Goal: Transaction & Acquisition: Purchase product/service

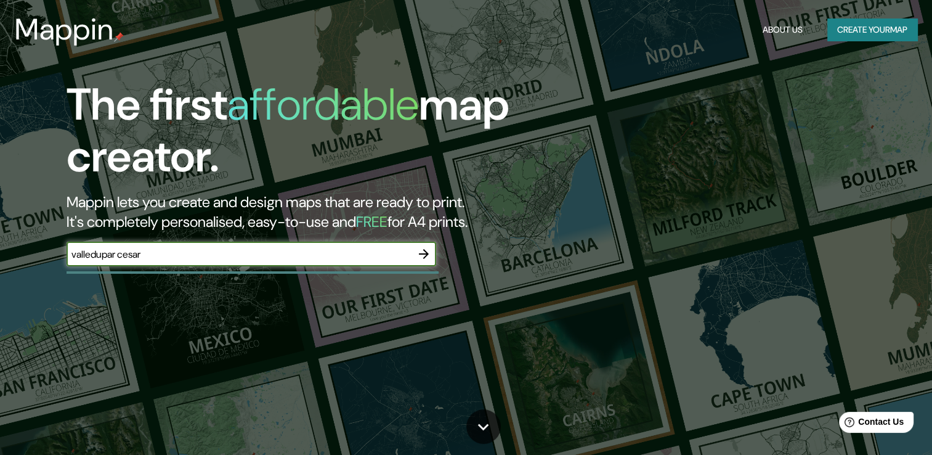
type input "valledupar cesar"
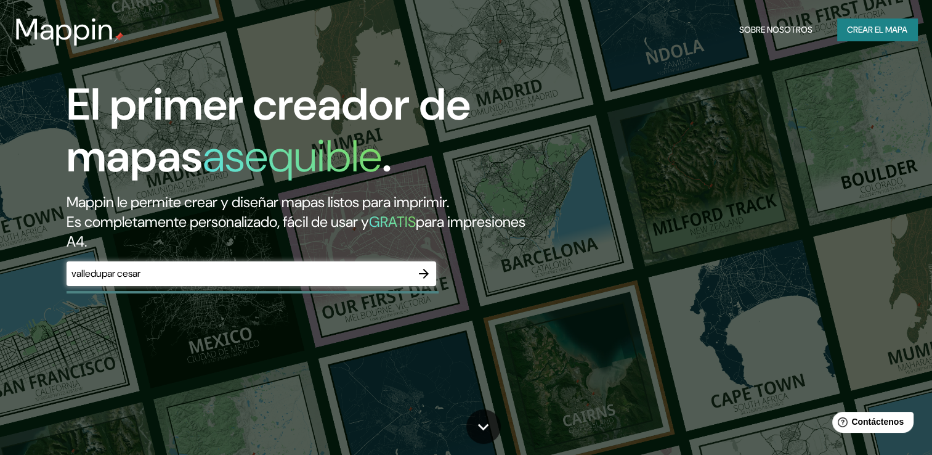
click at [222, 272] on input "valledupar cesar" at bounding box center [239, 273] width 345 height 14
click at [857, 23] on font "Crear el mapa" at bounding box center [877, 29] width 60 height 15
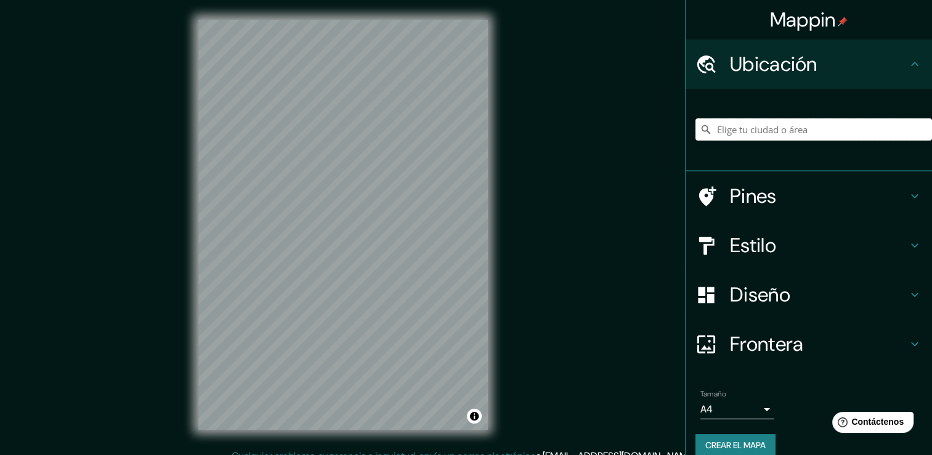
click at [770, 121] on input "Elige tu ciudad o área" at bounding box center [814, 129] width 237 height 22
click at [766, 137] on input "Elige tu ciudad o área" at bounding box center [814, 129] width 237 height 22
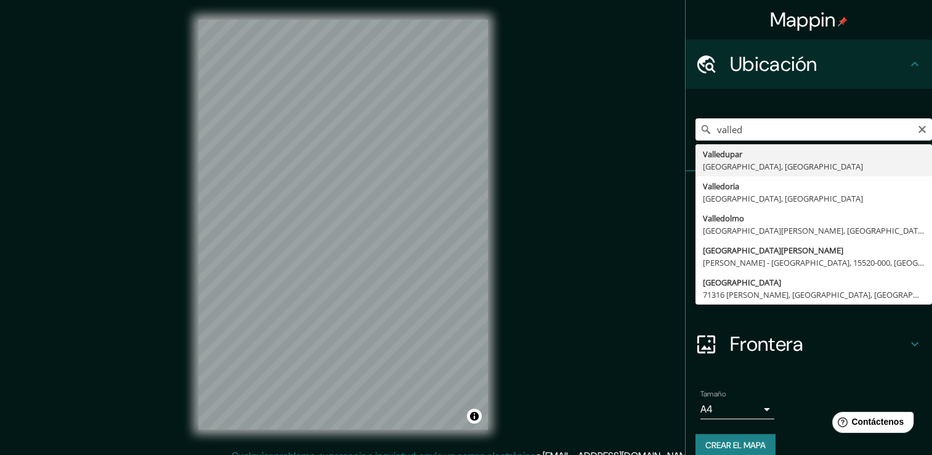
type input "Valledupar, [GEOGRAPHIC_DATA], [GEOGRAPHIC_DATA]"
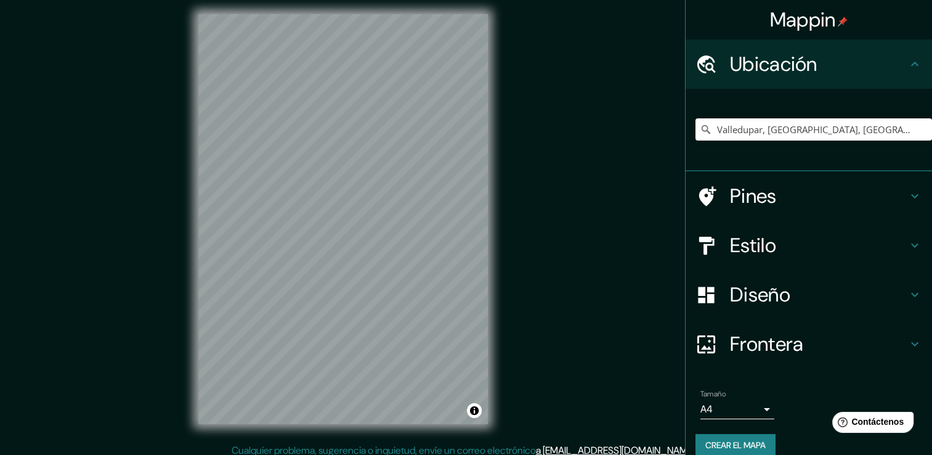
scroll to position [14, 0]
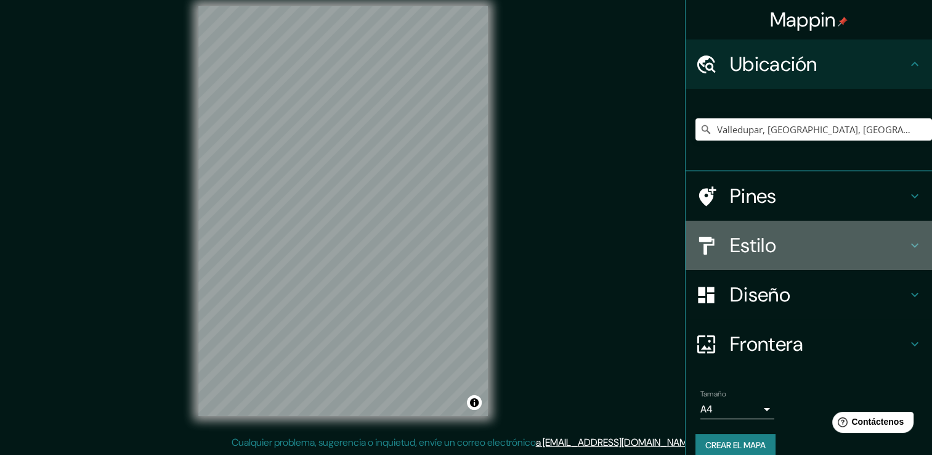
click at [744, 242] on h4 "Estilo" at bounding box center [818, 245] width 177 height 25
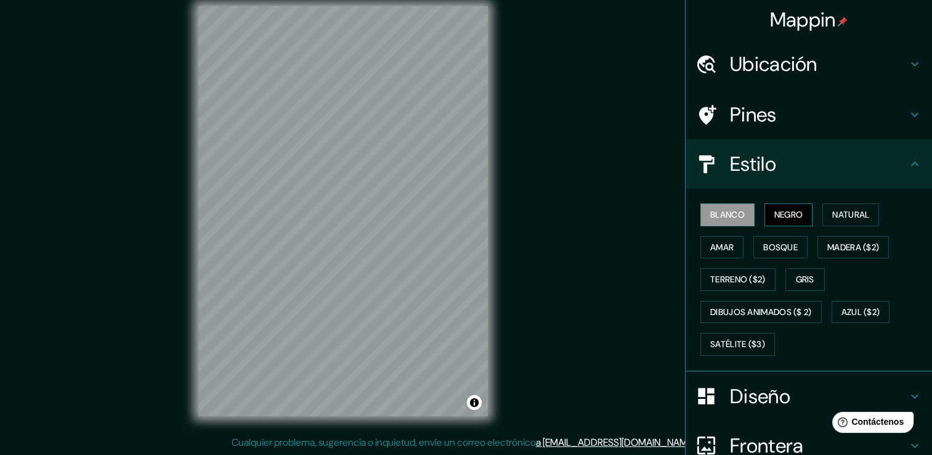
click at [765, 215] on button "Negro" at bounding box center [789, 214] width 49 height 23
click at [727, 216] on font "Blanco" at bounding box center [728, 214] width 35 height 15
click at [765, 211] on button "Negro" at bounding box center [789, 214] width 49 height 23
drag, startPoint x: 811, startPoint y: 209, endPoint x: 837, endPoint y: 209, distance: 25.9
click at [815, 209] on div "Blanco Negro Natural [PERSON_NAME] ($2) Terreno ($2) Gris Dibujos animados ($ 2…" at bounding box center [814, 279] width 237 height 162
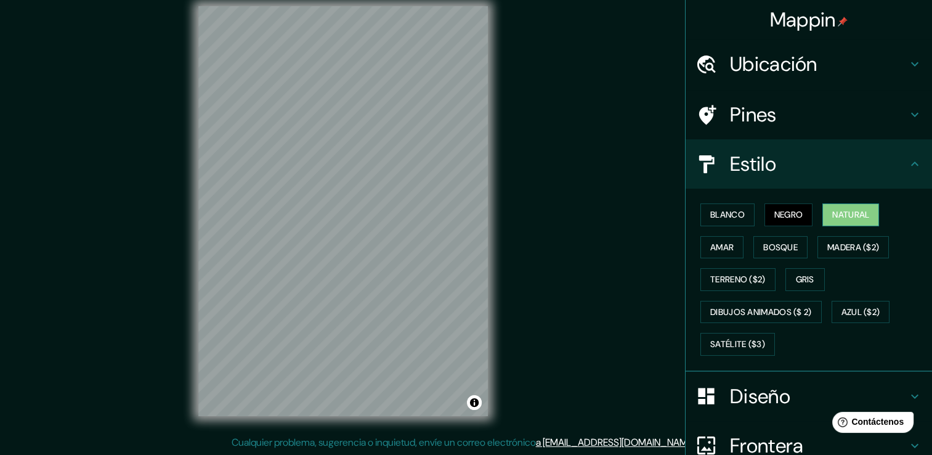
click at [837, 209] on font "Natural" at bounding box center [851, 214] width 37 height 15
click at [711, 249] on font "Amar" at bounding box center [722, 247] width 23 height 15
click at [711, 248] on font "Amar" at bounding box center [722, 247] width 23 height 15
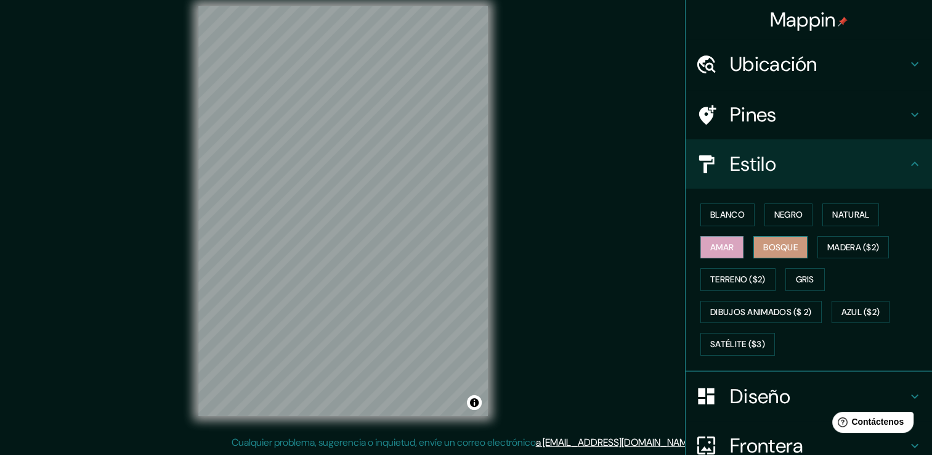
click at [764, 245] on font "Bosque" at bounding box center [781, 247] width 35 height 15
click at [727, 218] on font "Blanco" at bounding box center [728, 214] width 35 height 15
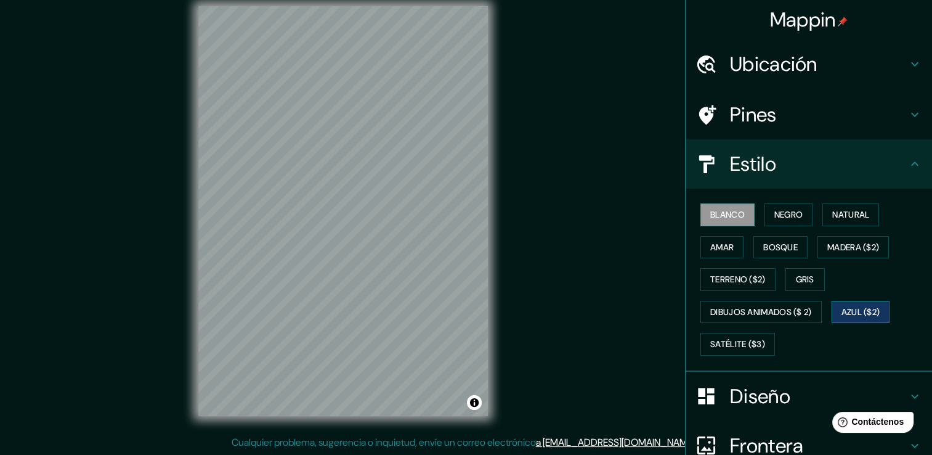
click at [844, 304] on font "Azul ($2)" at bounding box center [861, 311] width 39 height 15
click at [711, 341] on font "Satélite ($3)" at bounding box center [738, 343] width 55 height 15
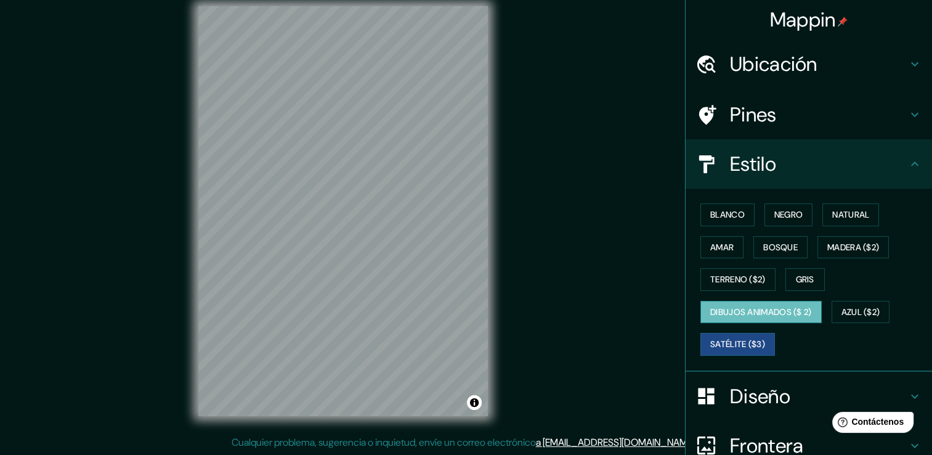
click at [746, 308] on font "Dibujos animados ($ 2)" at bounding box center [762, 311] width 102 height 15
drag, startPoint x: 725, startPoint y: 351, endPoint x: 719, endPoint y: 345, distance: 8.7
click at [725, 351] on button "Satélite ($3)" at bounding box center [738, 344] width 75 height 23
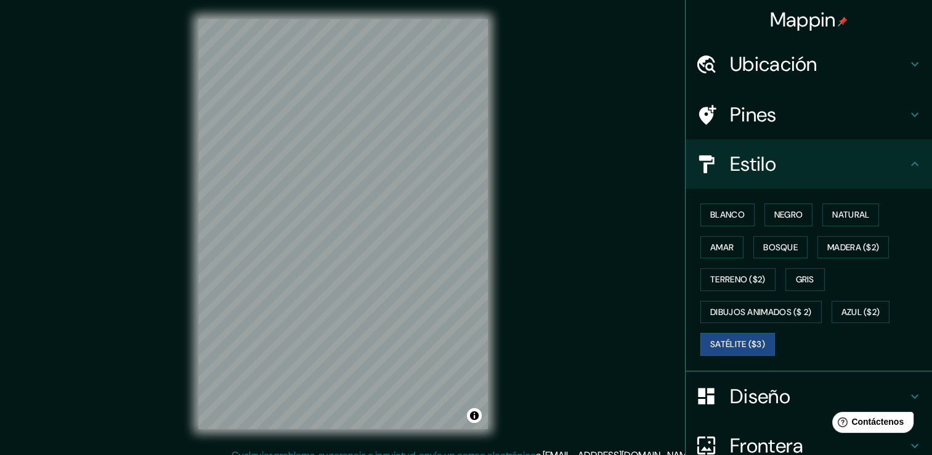
scroll to position [0, 0]
click at [719, 216] on font "Blanco" at bounding box center [728, 214] width 35 height 15
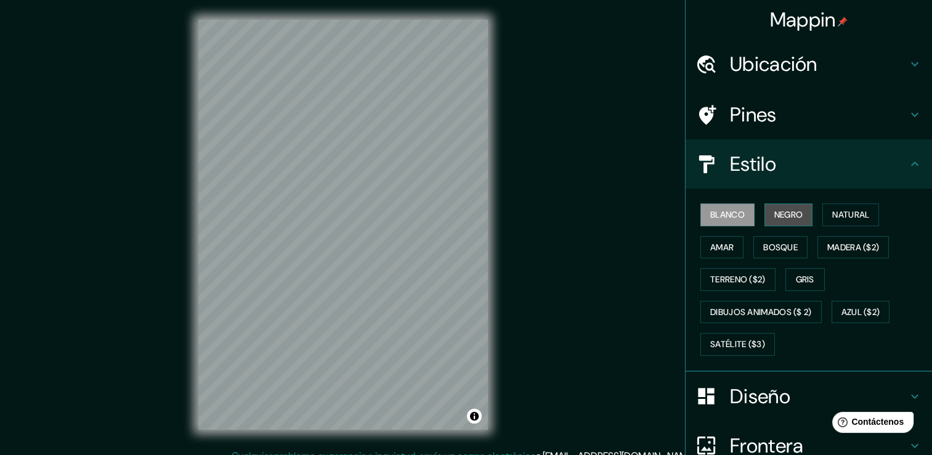
click at [793, 208] on font "Negro" at bounding box center [789, 214] width 29 height 15
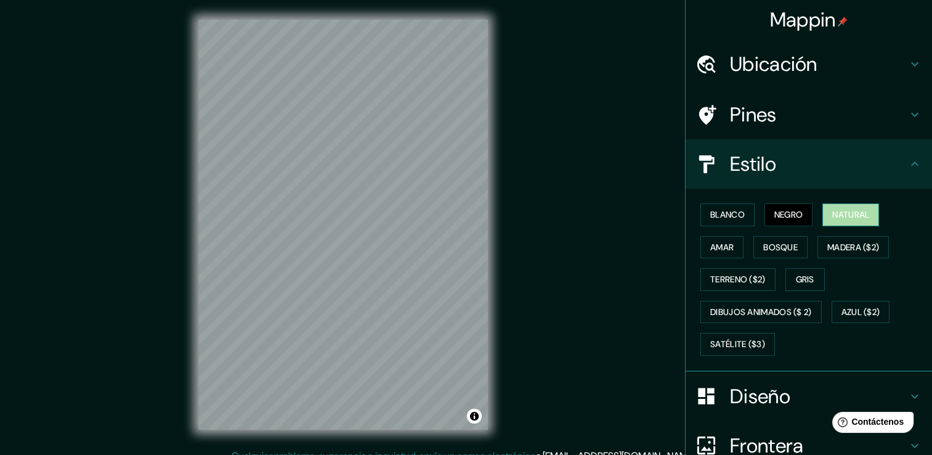
click at [847, 221] on font "Natural" at bounding box center [851, 214] width 37 height 15
click at [788, 211] on font "Negro" at bounding box center [789, 214] width 29 height 15
click at [775, 110] on h4 "Pines" at bounding box center [818, 114] width 177 height 25
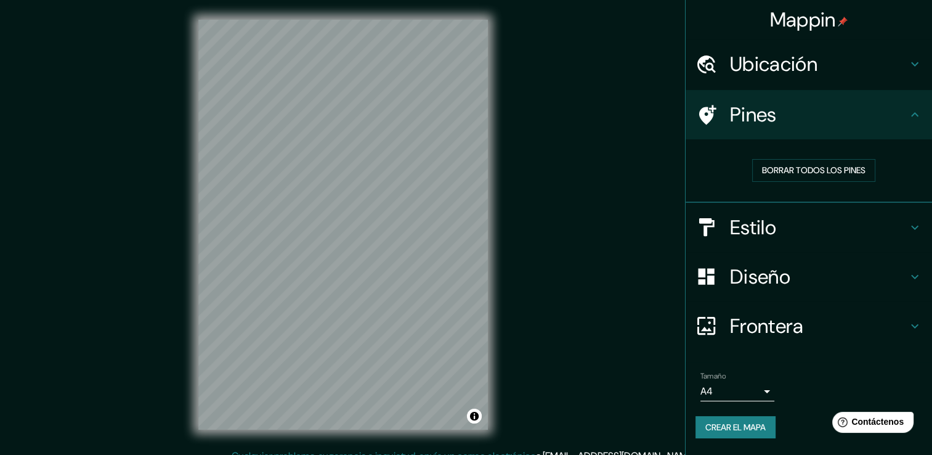
click at [762, 212] on div "Estilo" at bounding box center [809, 227] width 247 height 49
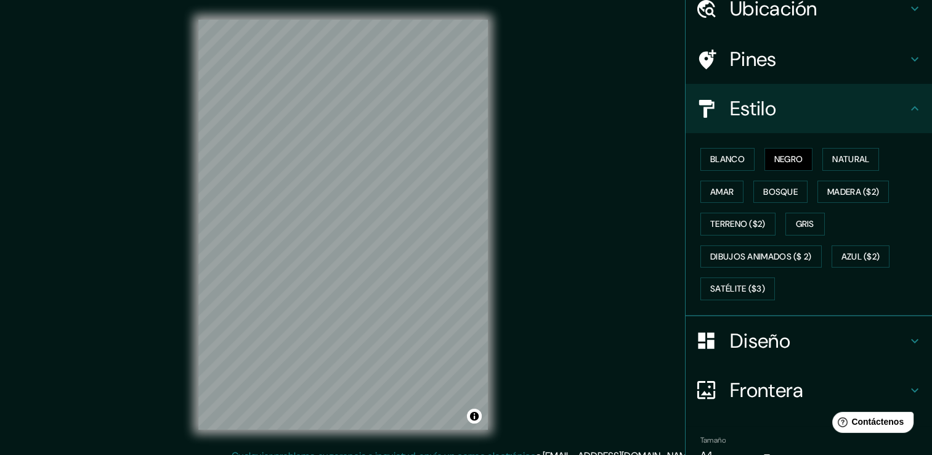
scroll to position [54, 0]
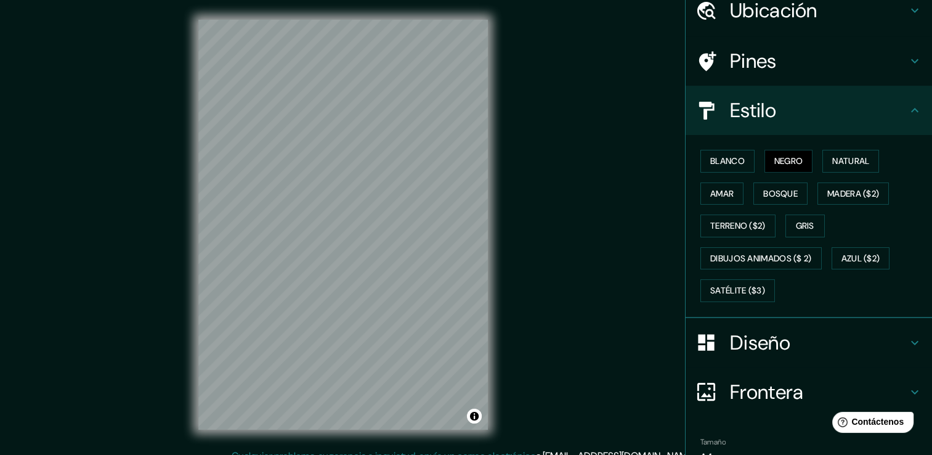
drag, startPoint x: 487, startPoint y: 17, endPoint x: 507, endPoint y: 16, distance: 20.3
click at [507, 16] on div "© Mapbox © OpenStreetMap Improve this map" at bounding box center [343, 224] width 329 height 449
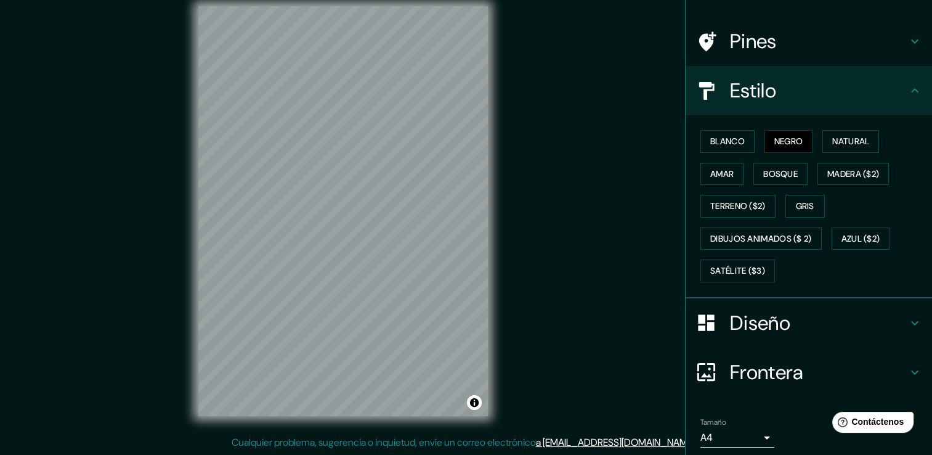
scroll to position [115, 0]
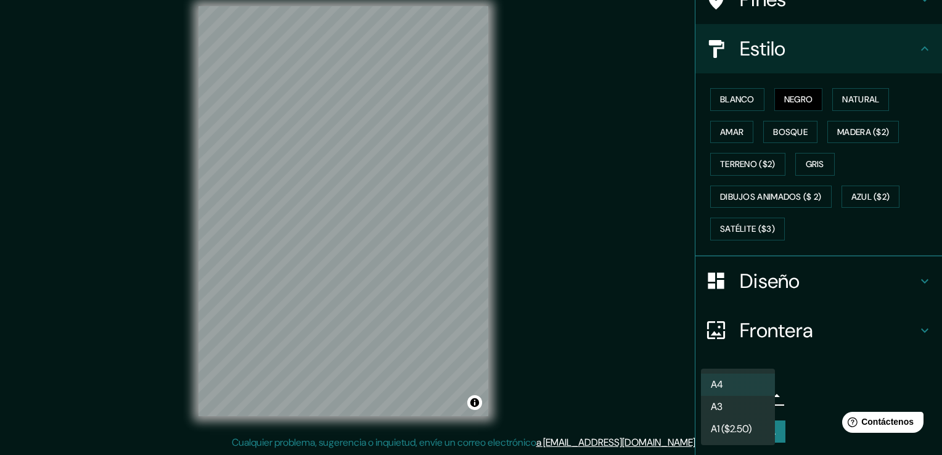
click at [731, 393] on body "Mappin Ubicación Valledupar, [GEOGRAPHIC_DATA], [GEOGRAPHIC_DATA] Pines Estilo …" at bounding box center [471, 213] width 942 height 455
click at [738, 410] on li "A3" at bounding box center [738, 407] width 74 height 22
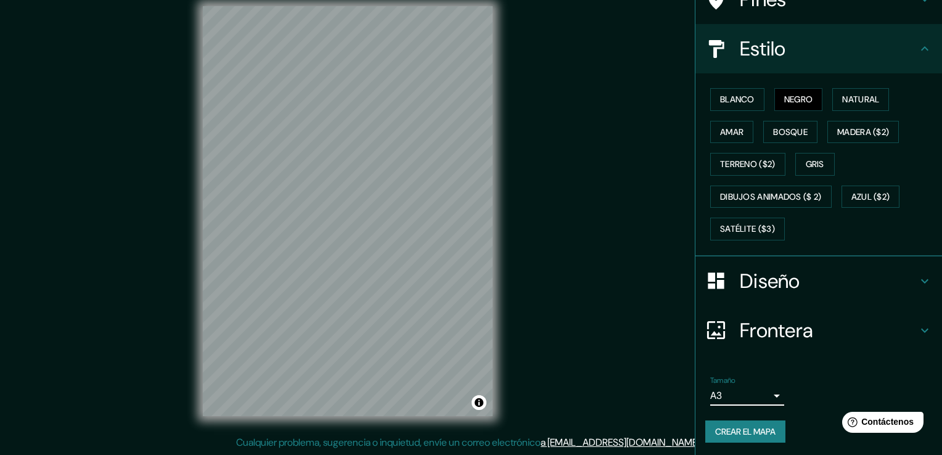
click at [754, 387] on body "Mappin Ubicación Valledupar, [GEOGRAPHIC_DATA], [GEOGRAPHIC_DATA] Pines Estilo …" at bounding box center [471, 213] width 942 height 455
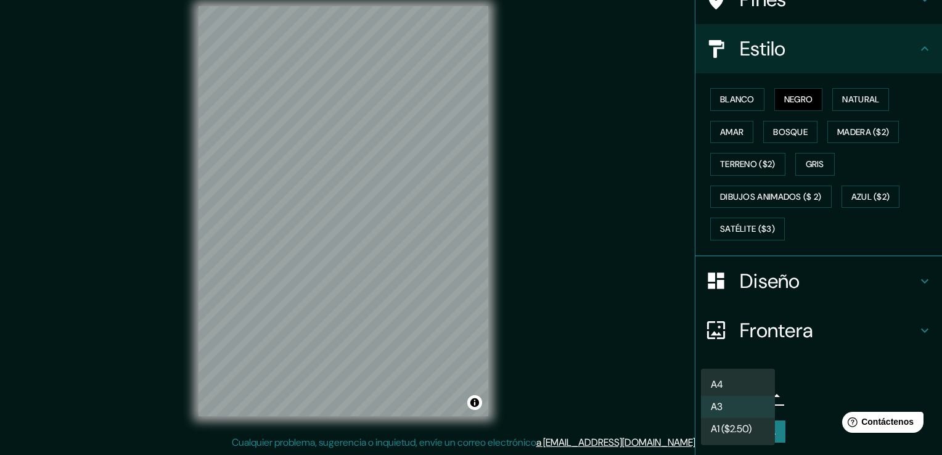
click at [740, 435] on font "A1 ($2.50)" at bounding box center [731, 429] width 41 height 15
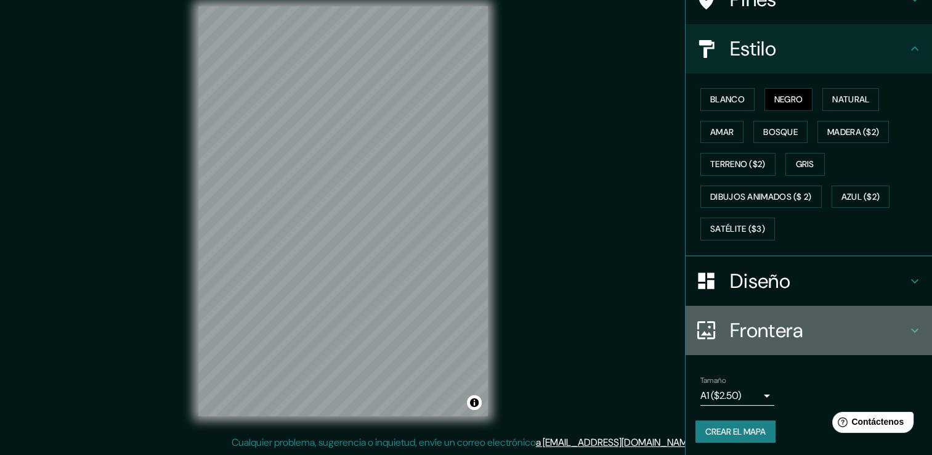
click at [769, 332] on h4 "Frontera" at bounding box center [818, 330] width 177 height 25
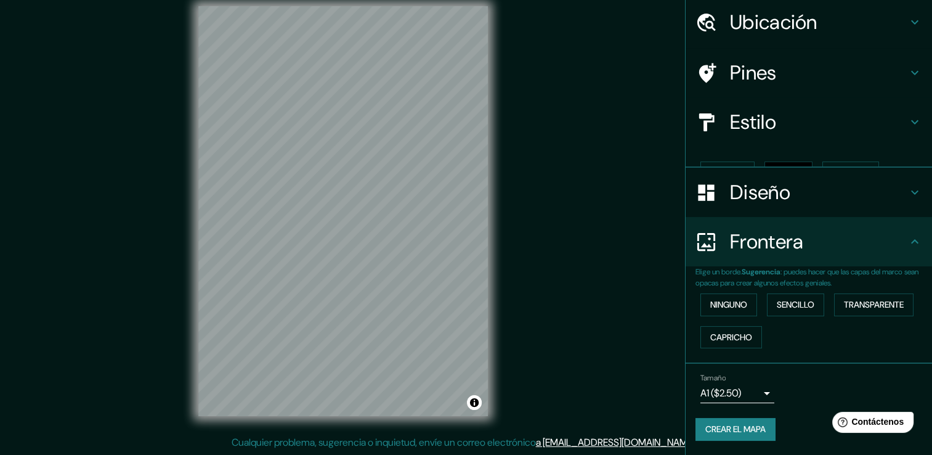
scroll to position [20, 0]
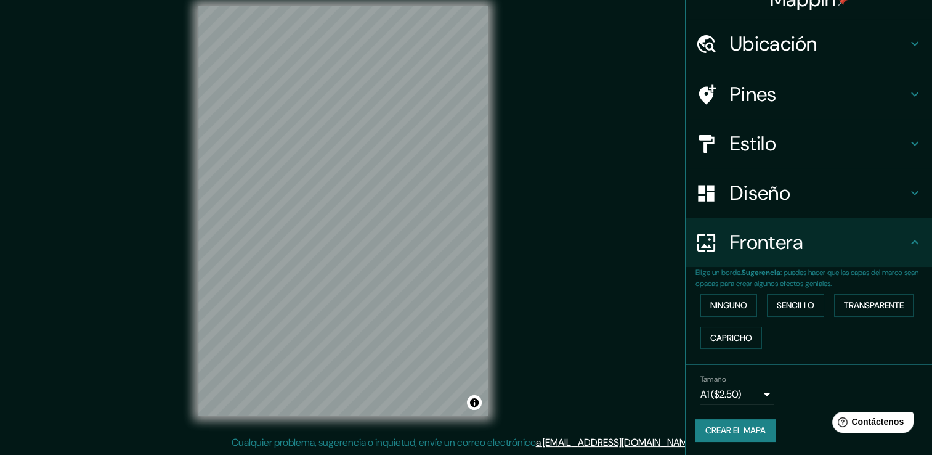
click at [759, 194] on h4 "Diseño" at bounding box center [818, 193] width 177 height 25
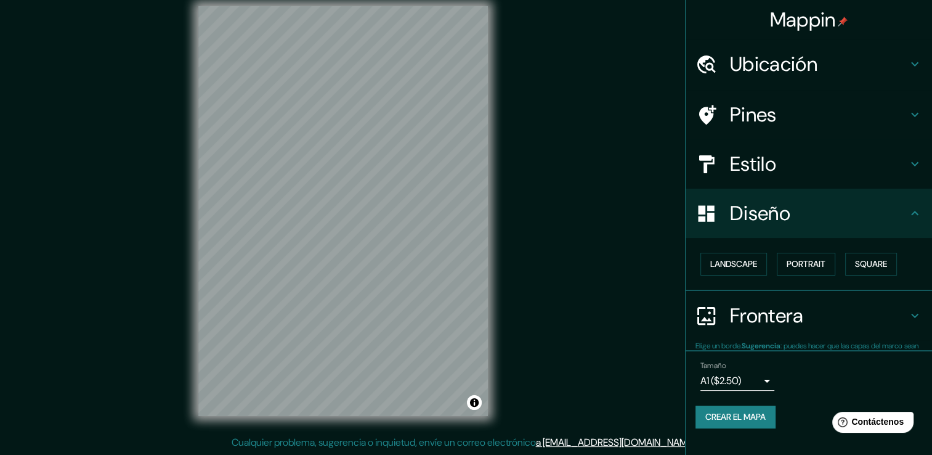
scroll to position [0, 0]
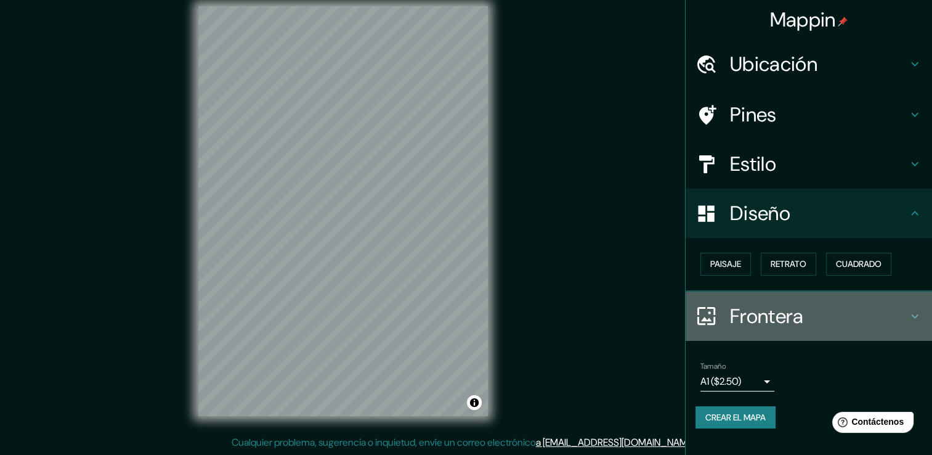
click at [744, 306] on h4 "Frontera" at bounding box center [818, 316] width 177 height 25
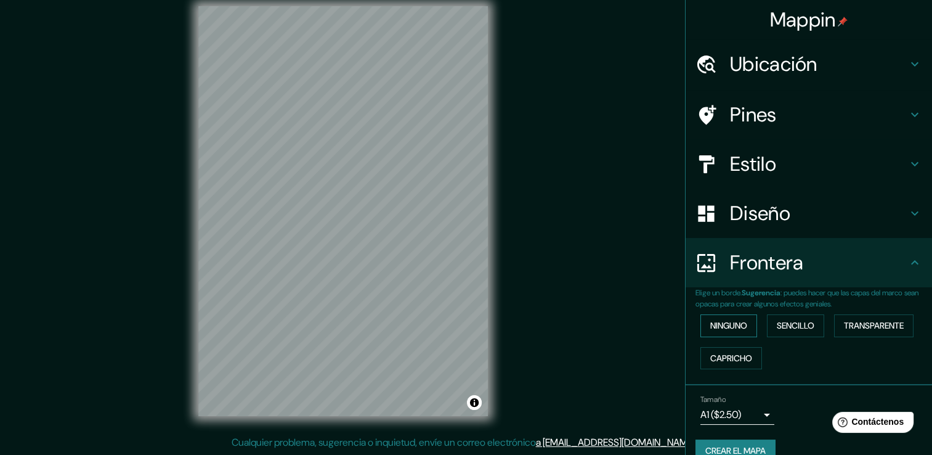
click at [727, 327] on font "Ninguno" at bounding box center [729, 325] width 37 height 15
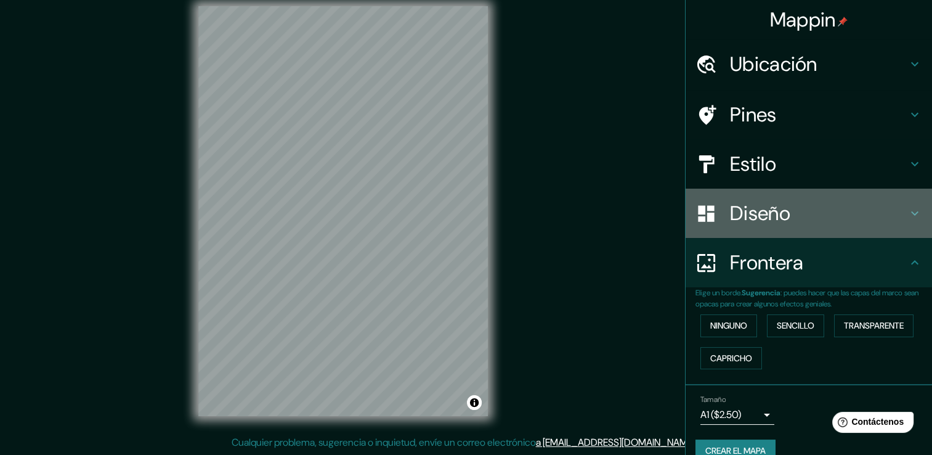
click at [767, 213] on h4 "Diseño" at bounding box center [818, 213] width 177 height 25
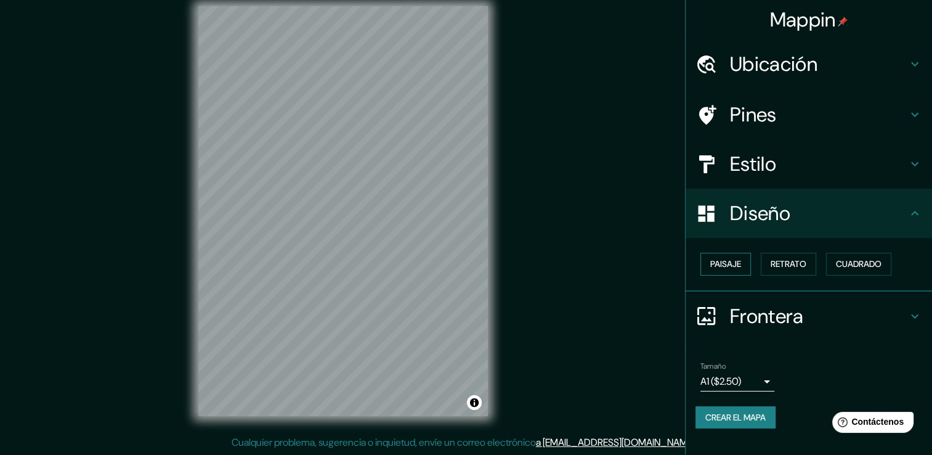
click at [730, 261] on font "Paisaje" at bounding box center [726, 263] width 31 height 15
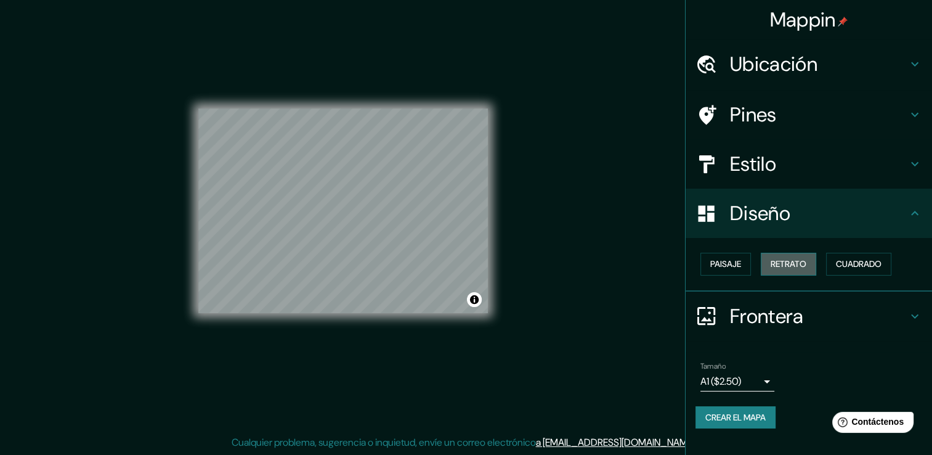
click at [764, 264] on button "Retrato" at bounding box center [788, 264] width 55 height 23
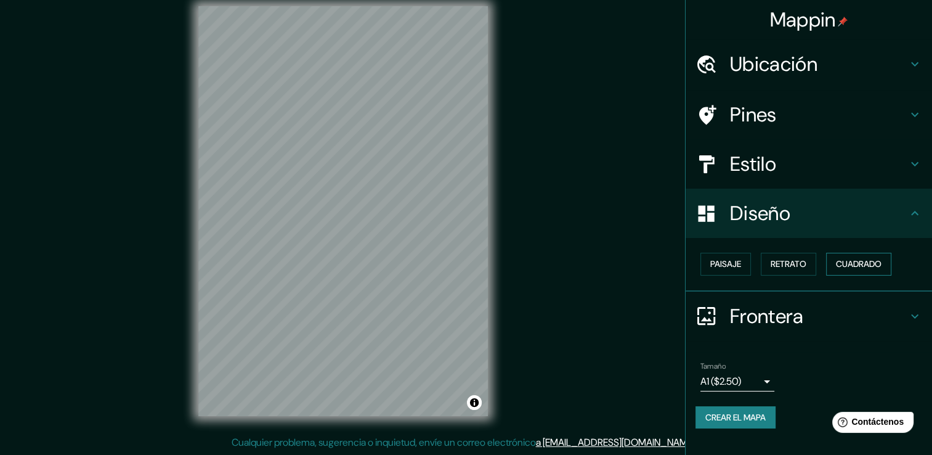
click at [848, 264] on font "Cuadrado" at bounding box center [859, 263] width 46 height 15
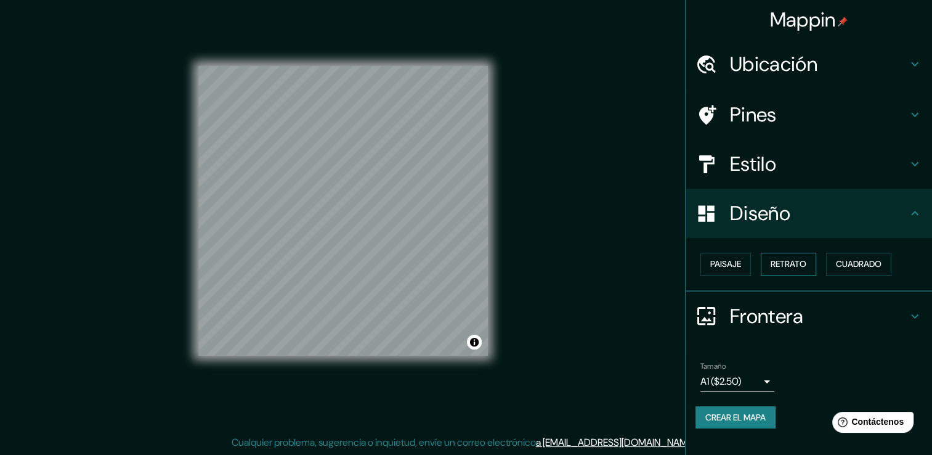
click at [802, 262] on font "Retrato" at bounding box center [789, 263] width 36 height 15
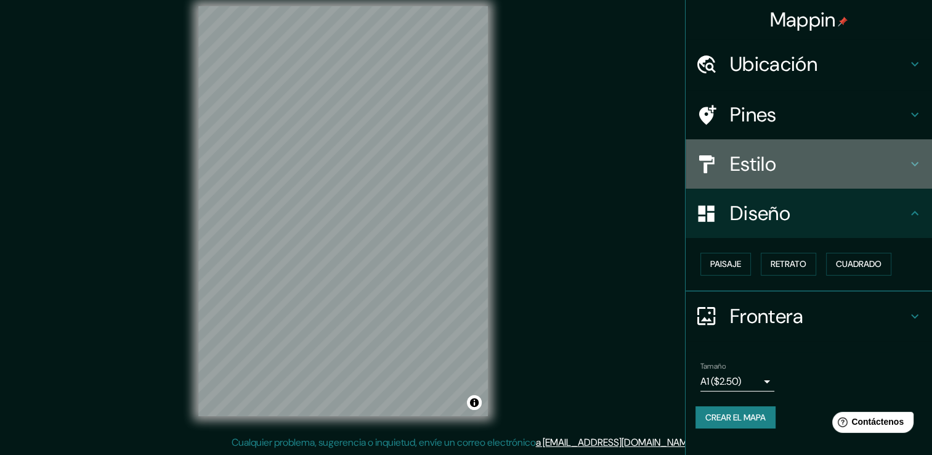
click at [744, 161] on h4 "Estilo" at bounding box center [818, 164] width 177 height 25
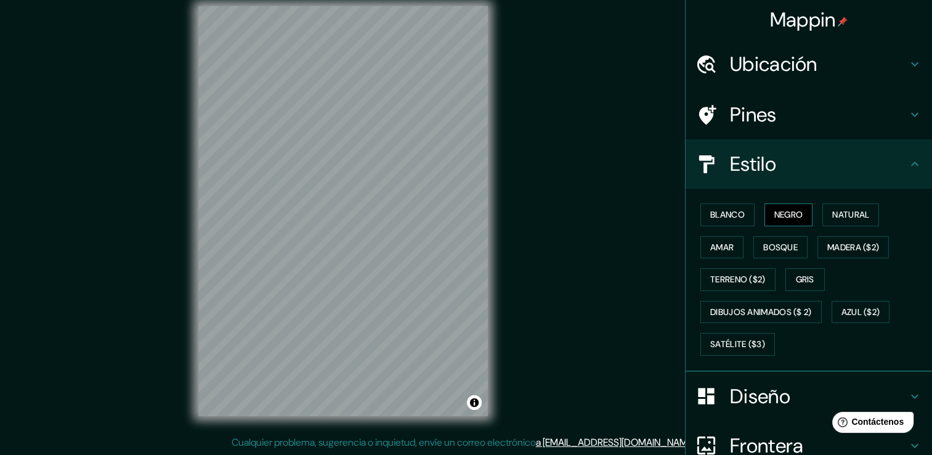
click at [783, 216] on font "Negro" at bounding box center [789, 214] width 29 height 15
click at [721, 215] on font "Blanco" at bounding box center [728, 214] width 35 height 15
click at [783, 211] on font "Negro" at bounding box center [789, 214] width 29 height 15
click at [834, 217] on font "Natural" at bounding box center [851, 214] width 37 height 15
click at [784, 247] on font "Bosque" at bounding box center [781, 247] width 35 height 15
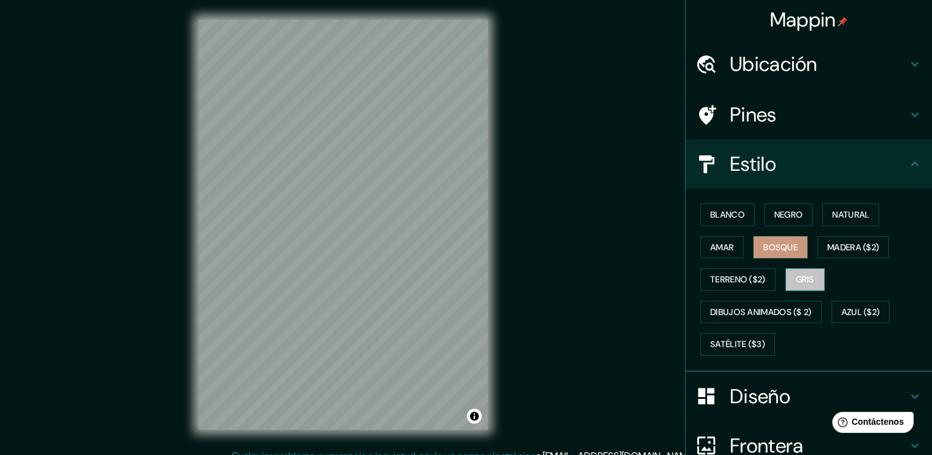
click at [801, 275] on font "Gris" at bounding box center [805, 279] width 18 height 15
click at [738, 283] on font "Terreno ($2)" at bounding box center [738, 279] width 55 height 15
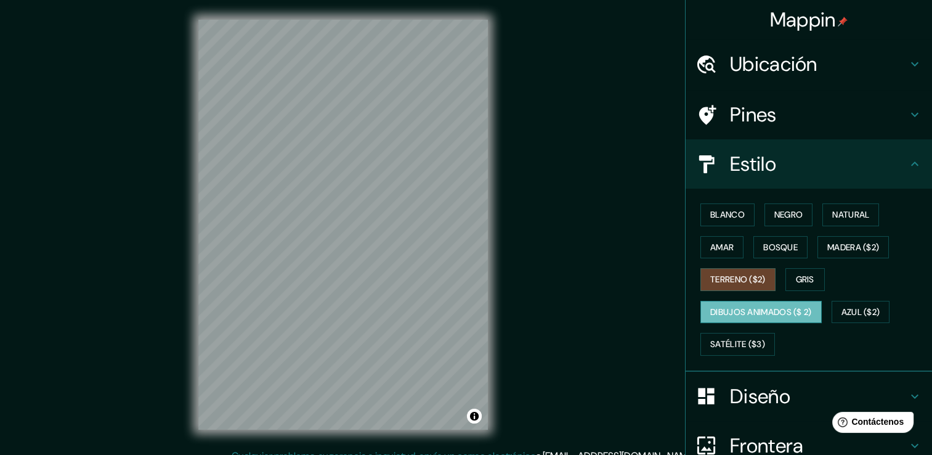
click at [759, 317] on font "Dibujos animados ($ 2)" at bounding box center [762, 311] width 102 height 15
click at [860, 309] on font "Azul ($2)" at bounding box center [861, 311] width 39 height 15
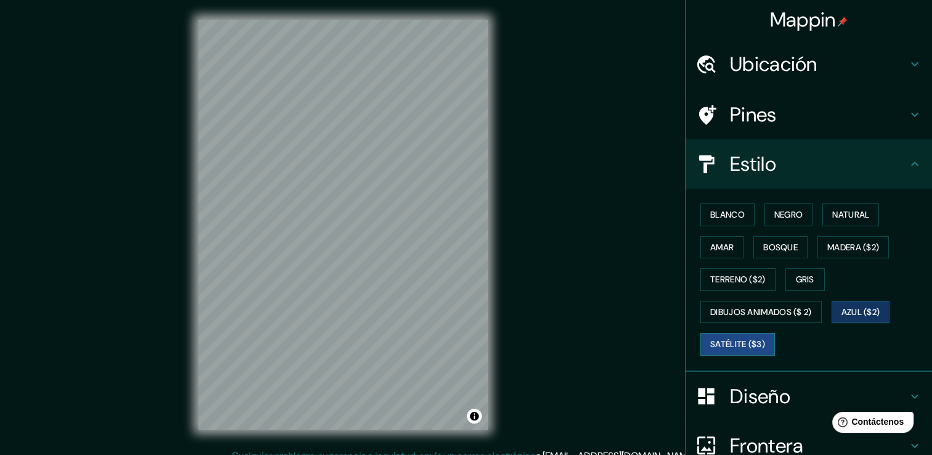
click at [740, 349] on font "Satélite ($3)" at bounding box center [738, 343] width 55 height 15
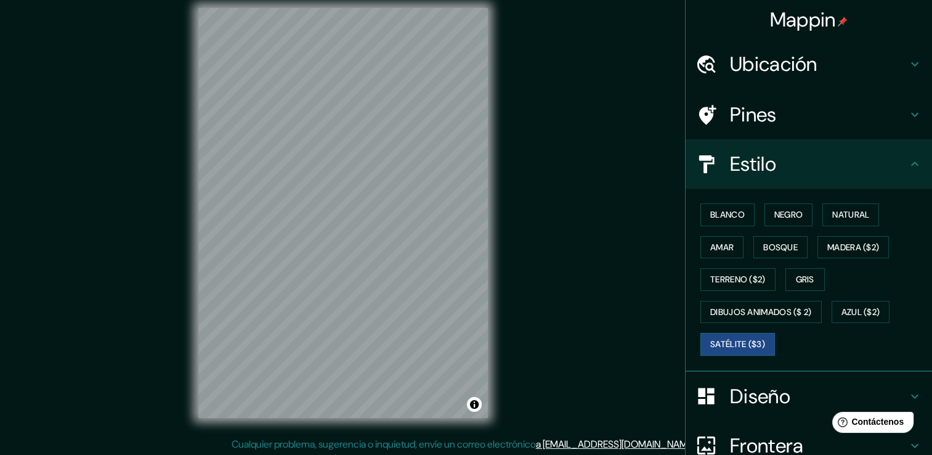
scroll to position [14, 0]
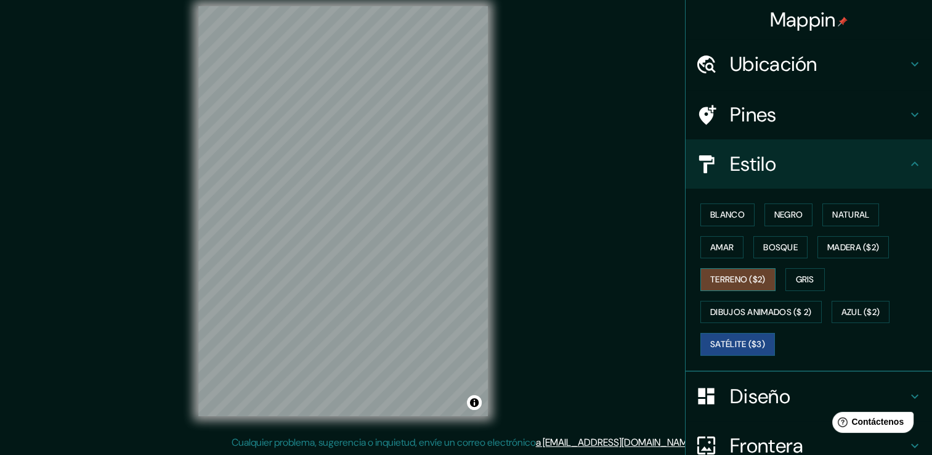
click at [733, 279] on font "Terreno ($2)" at bounding box center [738, 279] width 55 height 15
click at [725, 240] on font "Amar" at bounding box center [722, 247] width 23 height 15
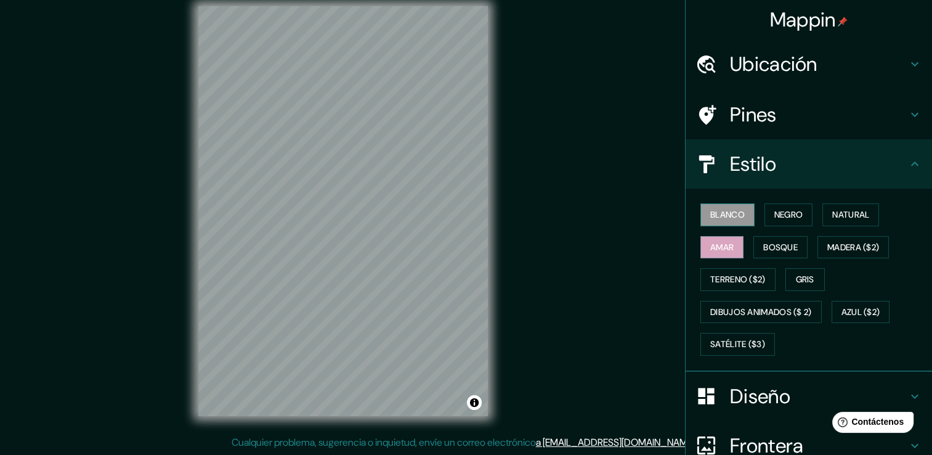
click at [730, 208] on font "Blanco" at bounding box center [728, 214] width 35 height 15
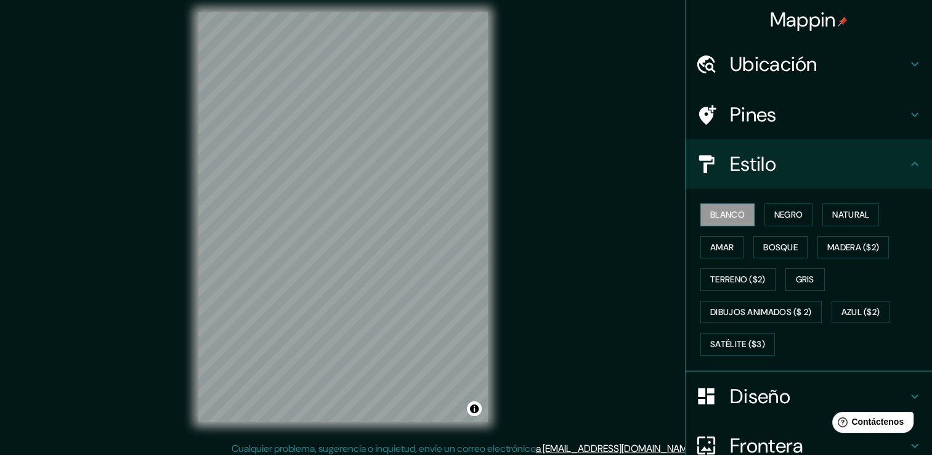
scroll to position [0, 0]
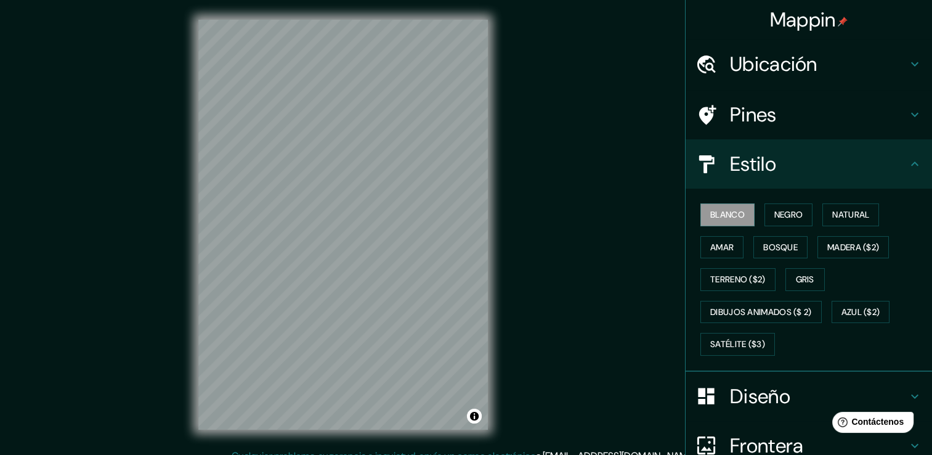
click at [765, 65] on h4 "Ubicación" at bounding box center [818, 64] width 177 height 25
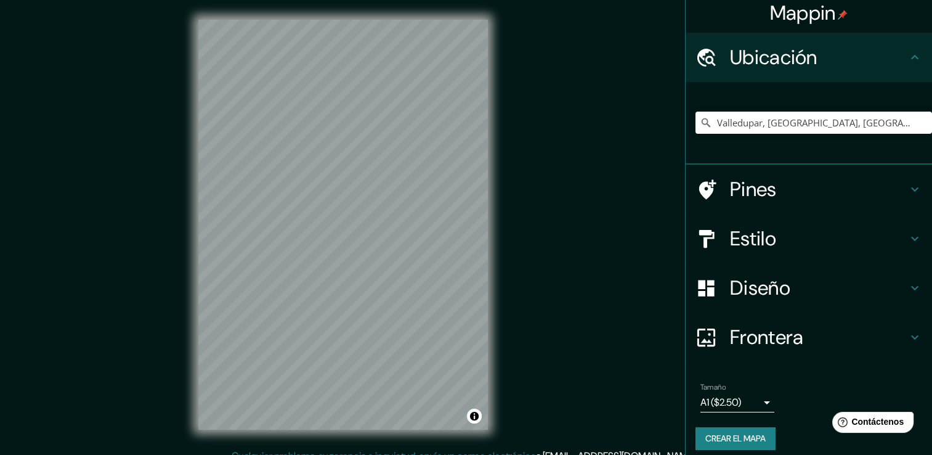
scroll to position [15, 0]
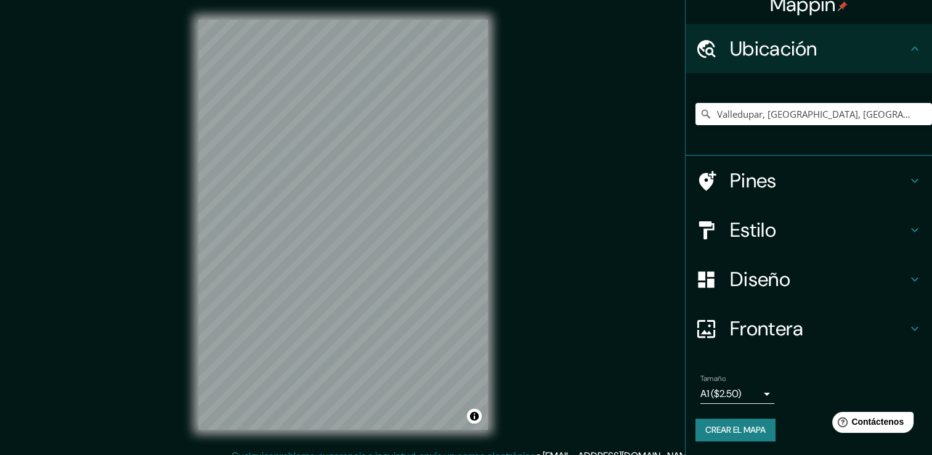
click at [755, 191] on h4 "Pines" at bounding box center [818, 180] width 177 height 25
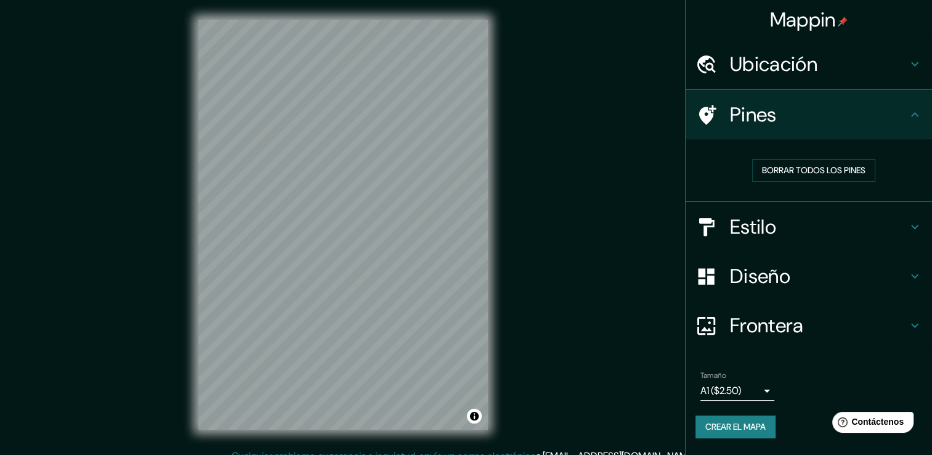
scroll to position [0, 0]
click at [703, 389] on div "Tamaño A1 ($2.50) a3" at bounding box center [809, 386] width 227 height 39
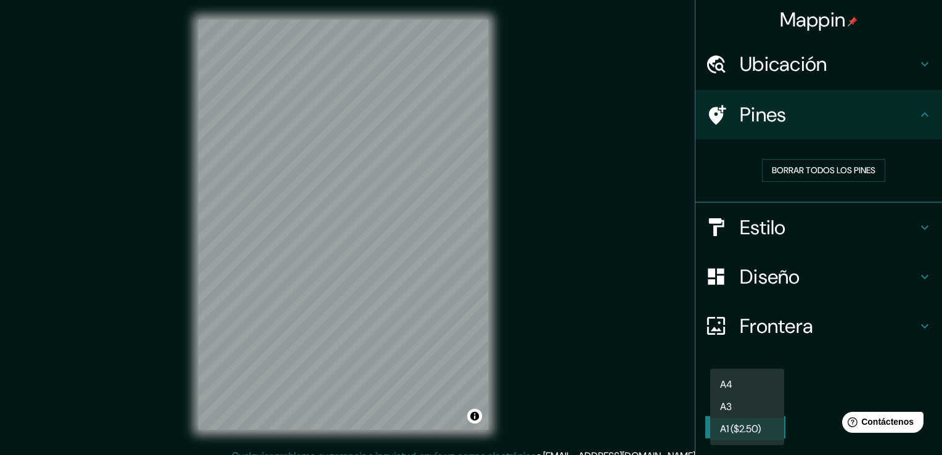
drag, startPoint x: 703, startPoint y: 389, endPoint x: 718, endPoint y: 391, distance: 14.8
click at [716, 393] on body "Mappin Ubicación Valledupar, [GEOGRAPHIC_DATA], [GEOGRAPHIC_DATA] Pines Borrar …" at bounding box center [471, 227] width 942 height 455
click at [741, 413] on li "A3" at bounding box center [747, 407] width 74 height 22
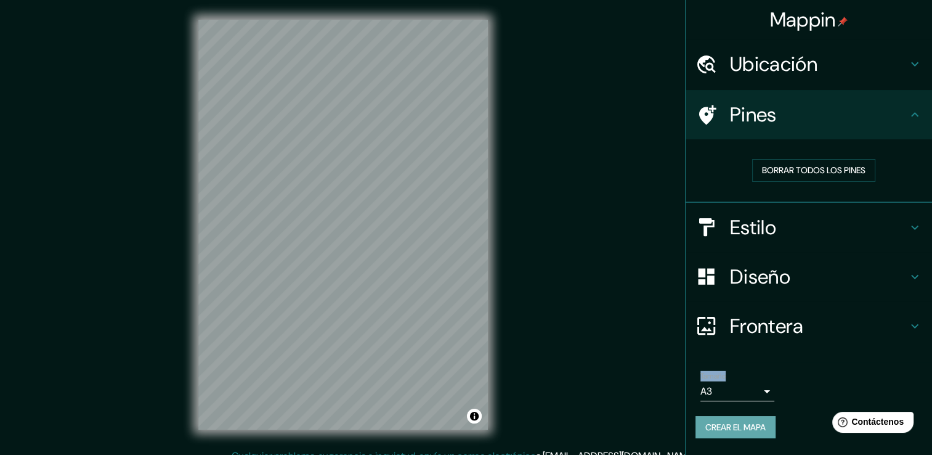
click at [751, 423] on font "Crear el mapa" at bounding box center [736, 427] width 60 height 15
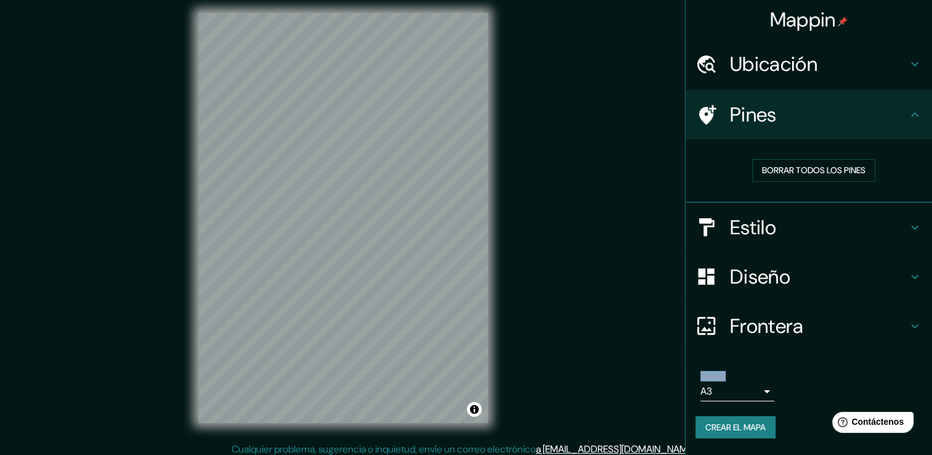
scroll to position [14, 0]
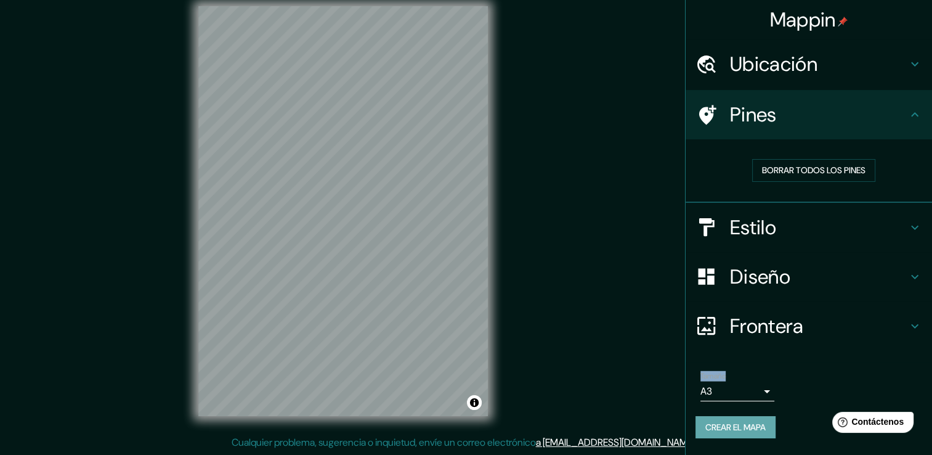
click at [732, 429] on font "Crear el mapa" at bounding box center [736, 427] width 60 height 15
click at [730, 432] on font "Crear el mapa" at bounding box center [736, 427] width 60 height 15
drag, startPoint x: 730, startPoint y: 433, endPoint x: 791, endPoint y: 449, distance: 63.8
click at [791, 449] on li "Tamaño A3 a4 Crear el mapa" at bounding box center [809, 408] width 247 height 92
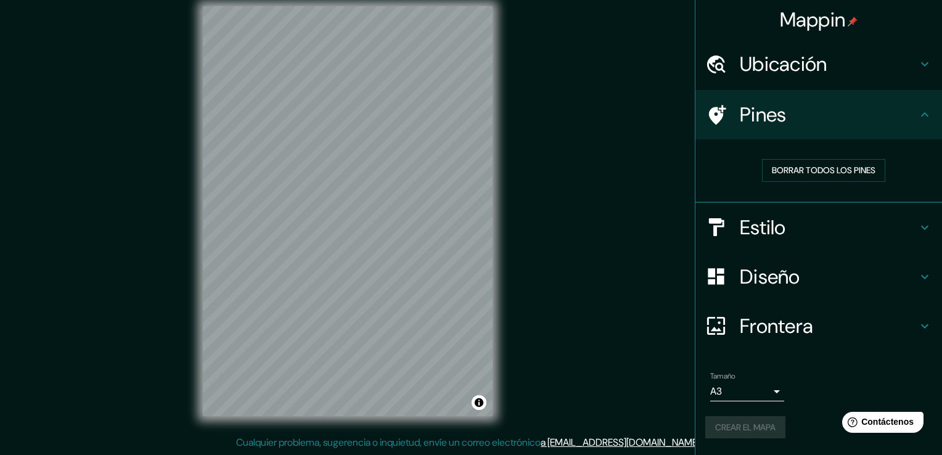
click at [736, 388] on body "Mappin Ubicación Valledupar, [GEOGRAPHIC_DATA], [GEOGRAPHIC_DATA] Pines Borrar …" at bounding box center [471, 213] width 942 height 455
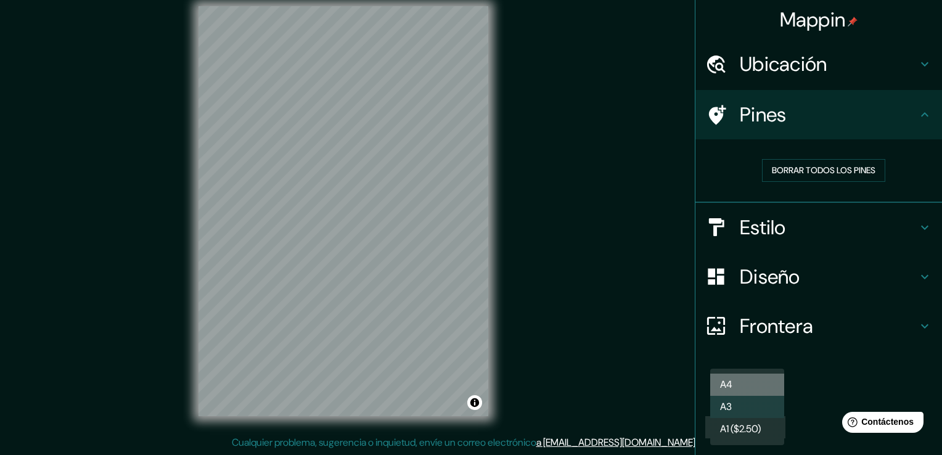
click at [735, 388] on li "A4" at bounding box center [747, 384] width 74 height 22
type input "single"
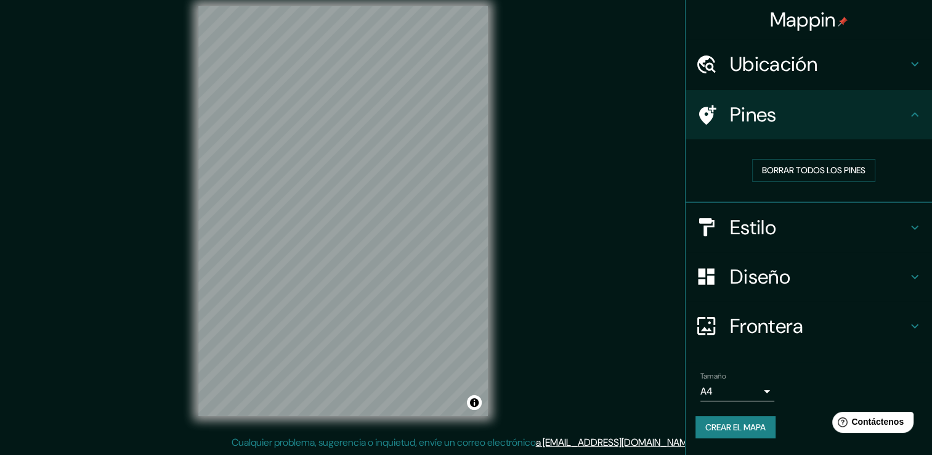
drag, startPoint x: 719, startPoint y: 430, endPoint x: 732, endPoint y: 436, distance: 14.9
click at [732, 436] on button "Crear el mapa" at bounding box center [736, 427] width 80 height 23
click at [732, 436] on div "Crear el mapa" at bounding box center [809, 427] width 227 height 23
